Goal: Transaction & Acquisition: Subscribe to service/newsletter

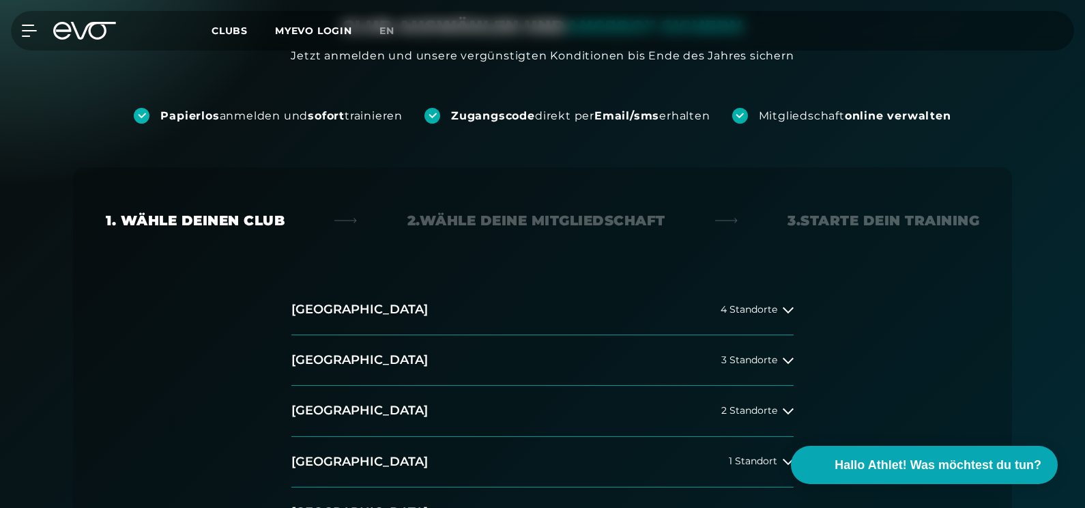
scroll to position [137, 0]
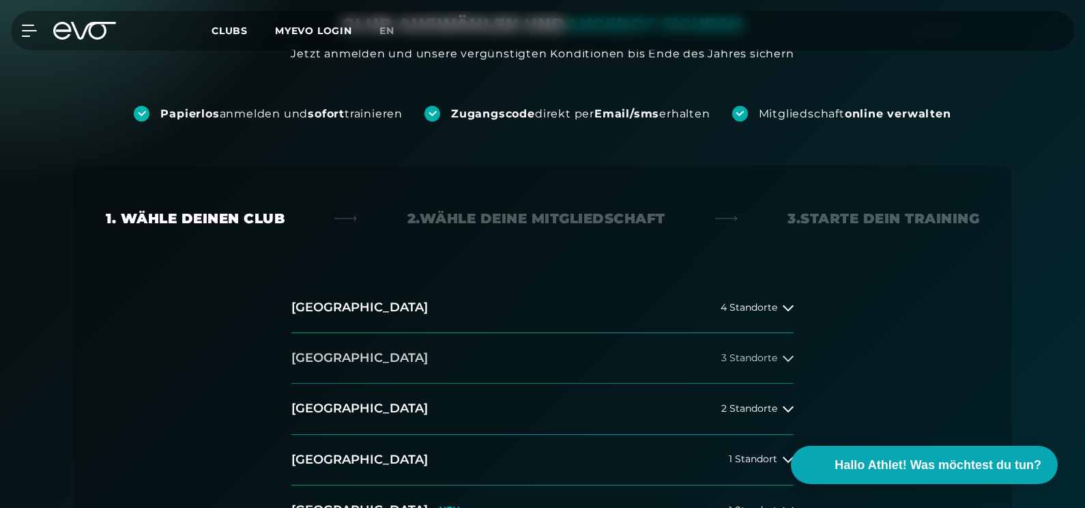
click at [785, 356] on icon at bounding box center [788, 358] width 11 height 11
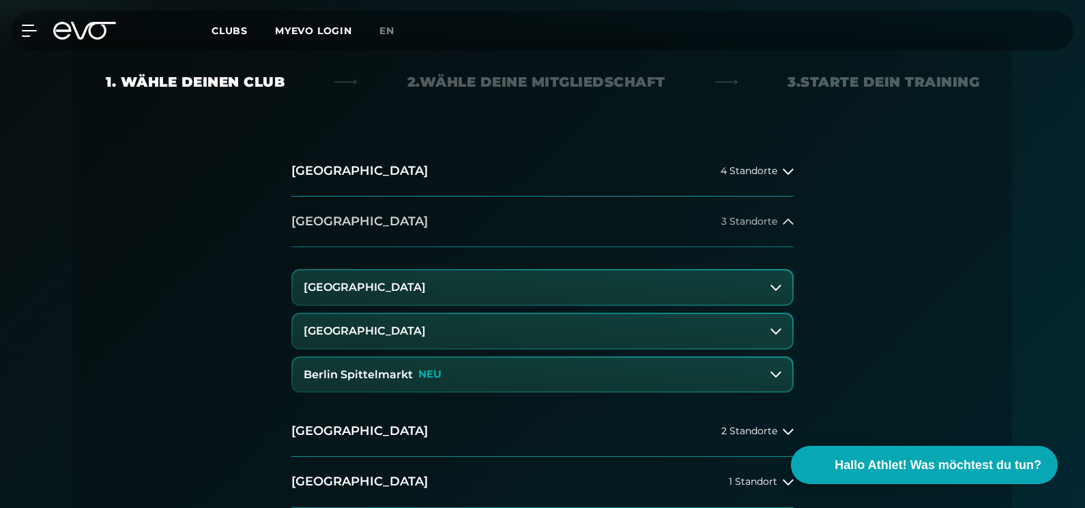
scroll to position [300, 0]
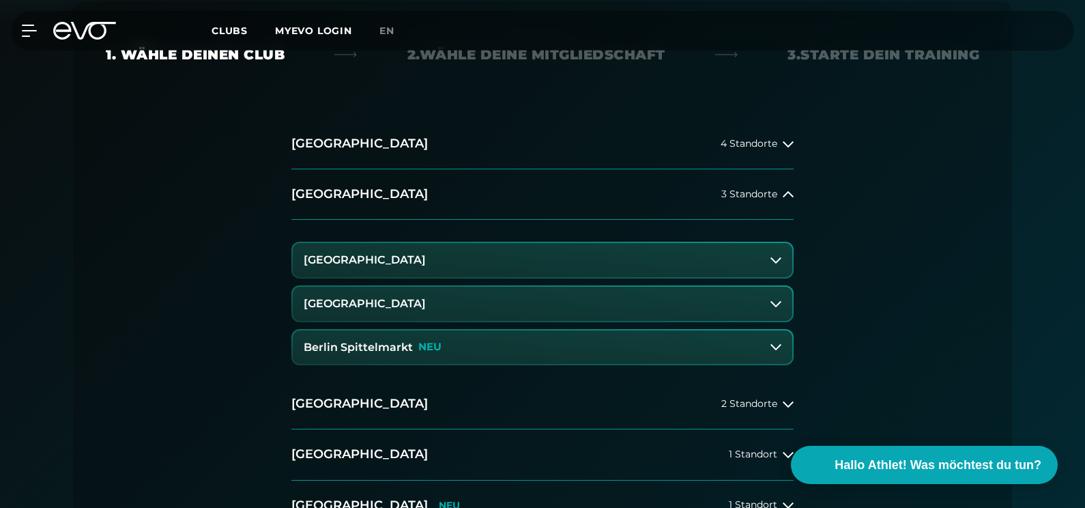
click at [776, 344] on icon at bounding box center [776, 346] width 11 height 11
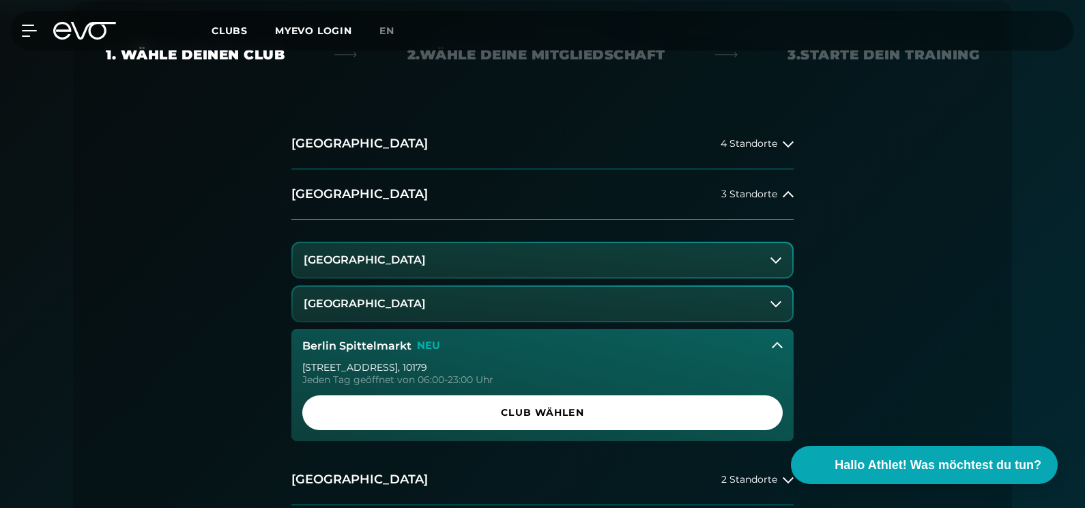
click at [777, 255] on icon at bounding box center [776, 260] width 11 height 11
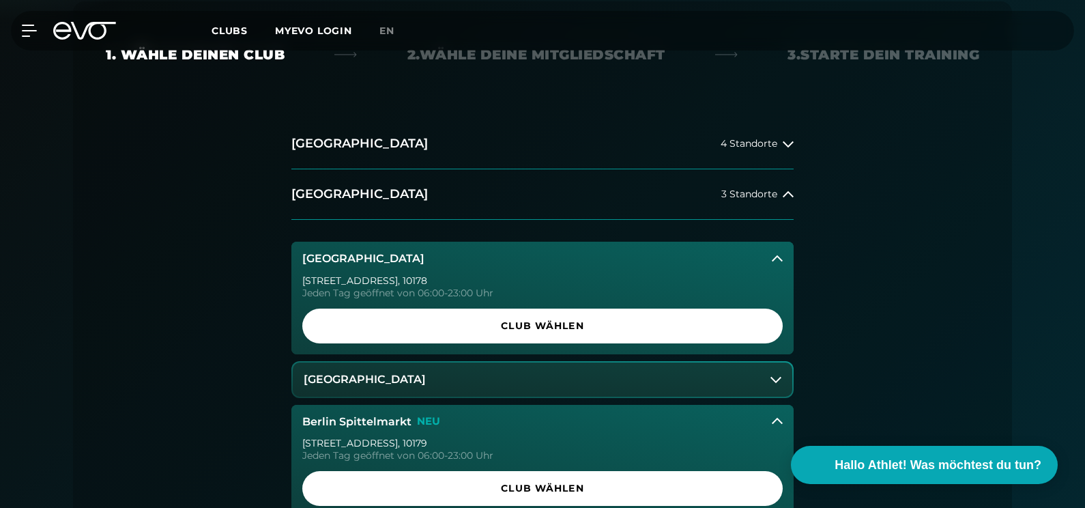
click at [778, 381] on icon at bounding box center [776, 380] width 11 height 6
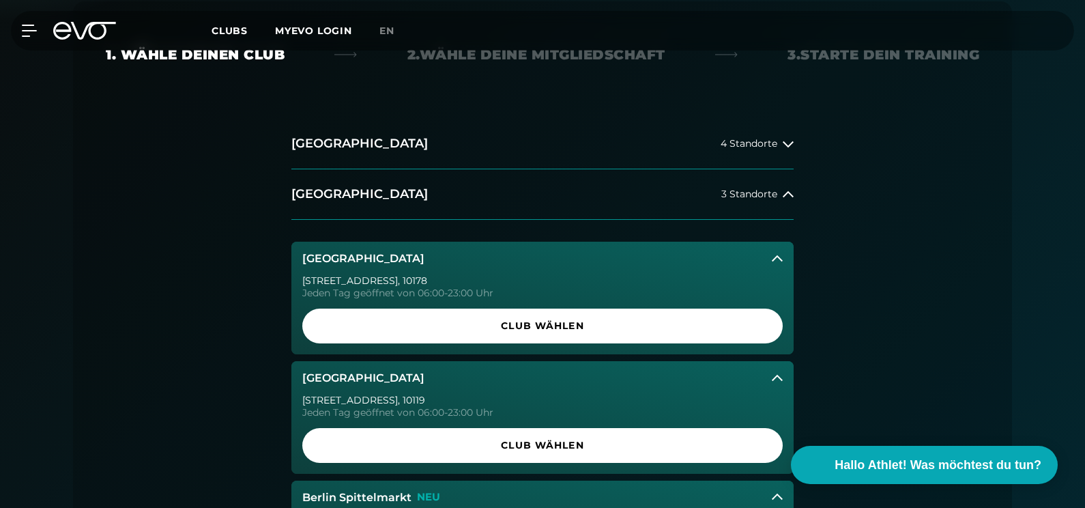
click at [778, 381] on icon at bounding box center [777, 378] width 11 height 11
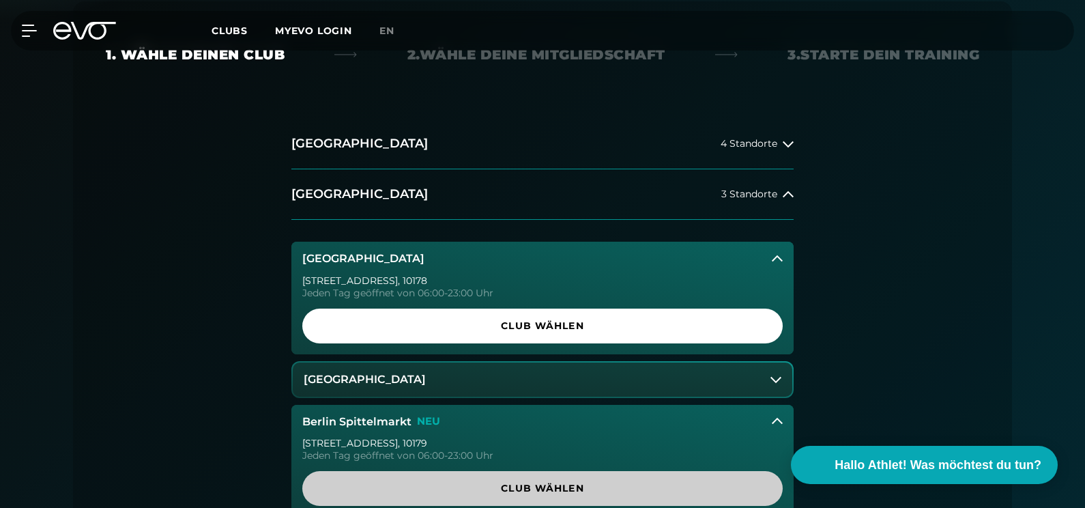
click at [621, 493] on span "Club wählen" at bounding box center [542, 488] width 415 height 14
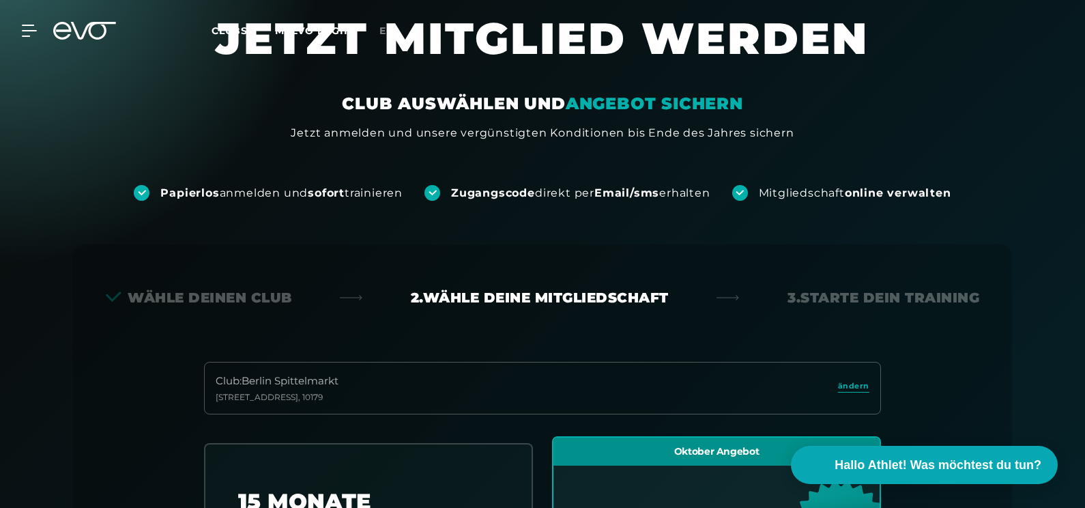
scroll to position [0, 0]
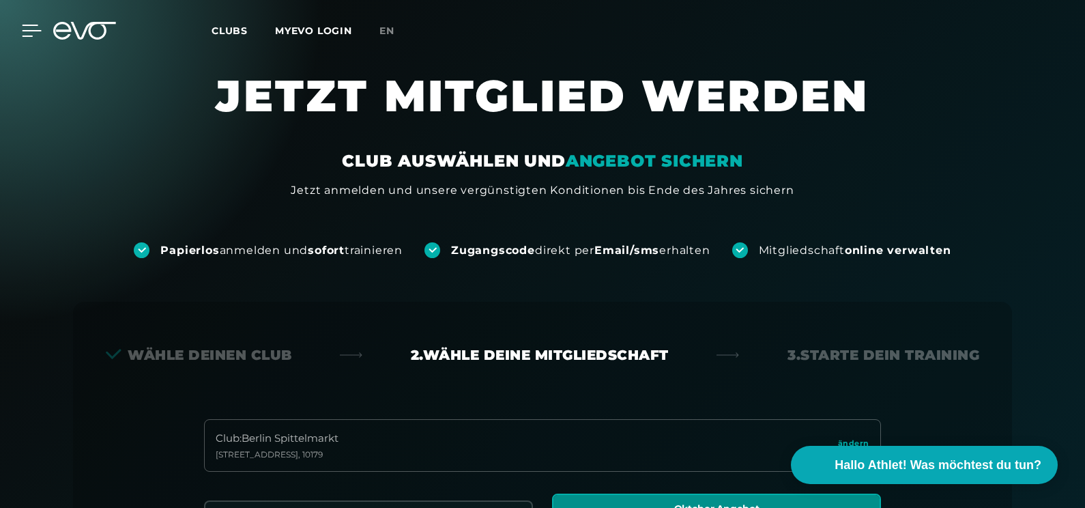
click at [24, 27] on icon at bounding box center [32, 31] width 20 height 12
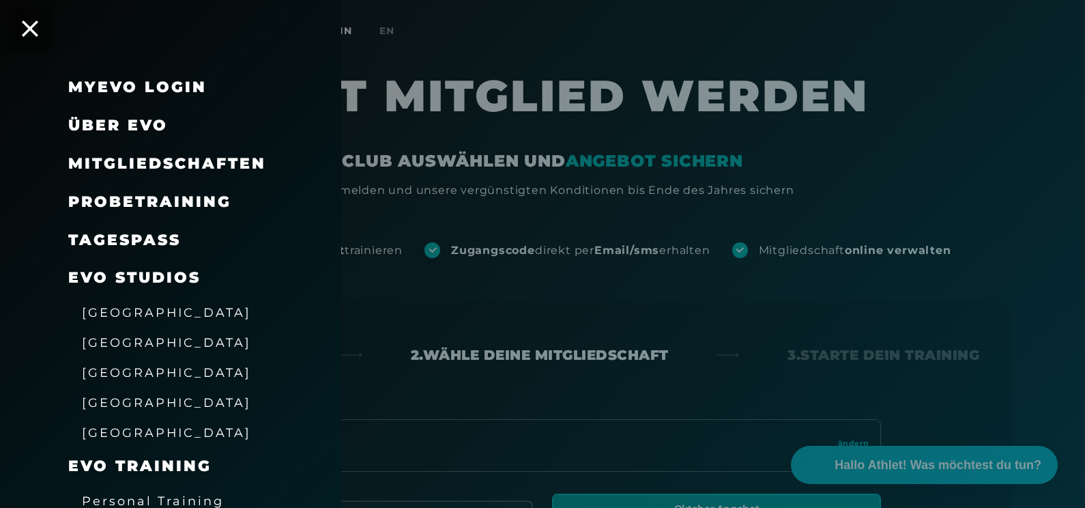
click at [24, 27] on icon at bounding box center [30, 28] width 16 height 16
